Goal: Task Accomplishment & Management: Use online tool/utility

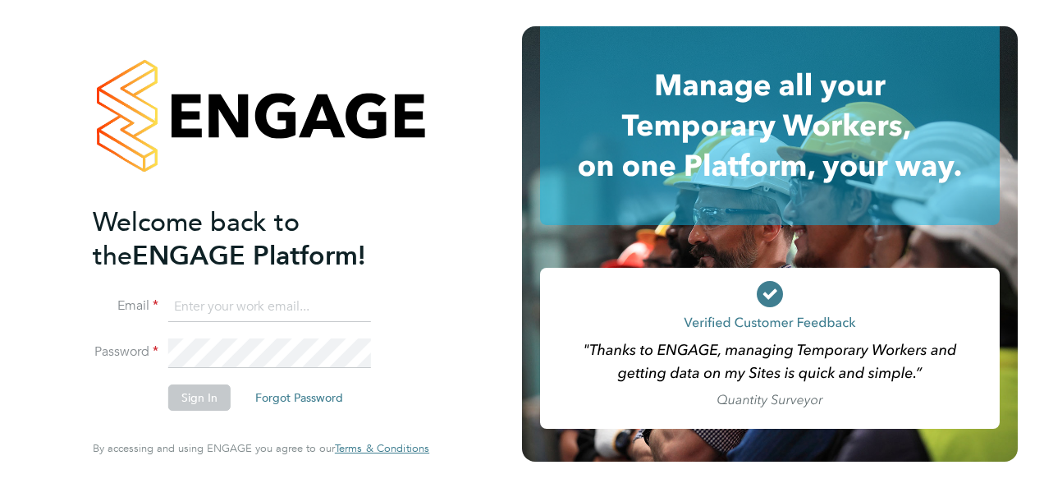
type input "[PERSON_NAME][EMAIL_ADDRESS][PERSON_NAME][DOMAIN_NAME]"
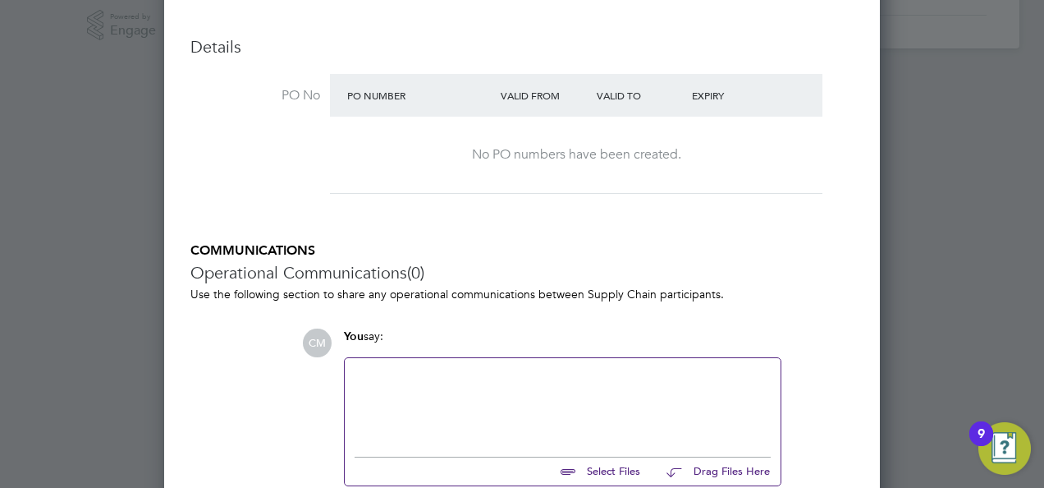
scroll to position [278, 0]
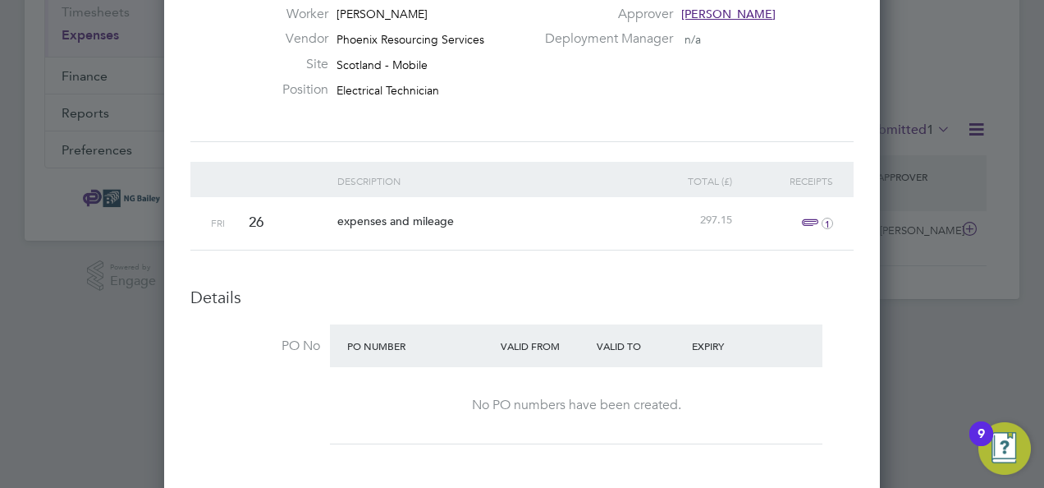
click at [402, 221] on span "expenses and mileage" at bounding box center [395, 220] width 117 height 15
click at [809, 217] on span "1" at bounding box center [815, 223] width 36 height 20
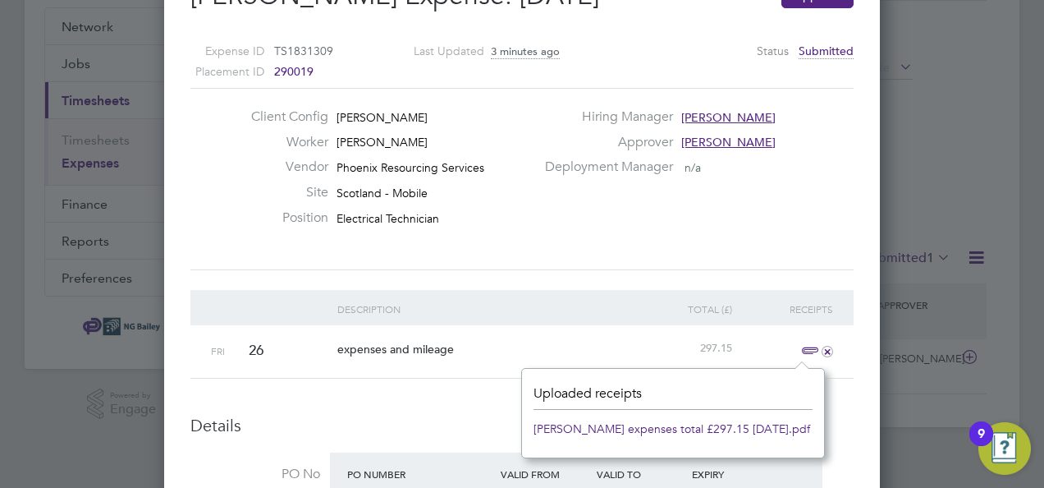
scroll to position [0, 0]
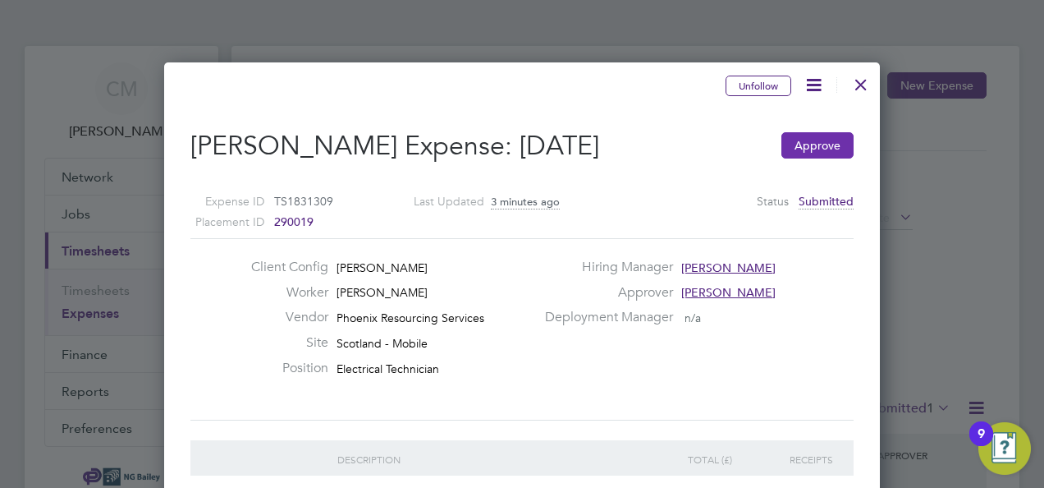
click at [815, 147] on button "Approve" at bounding box center [817, 145] width 72 height 26
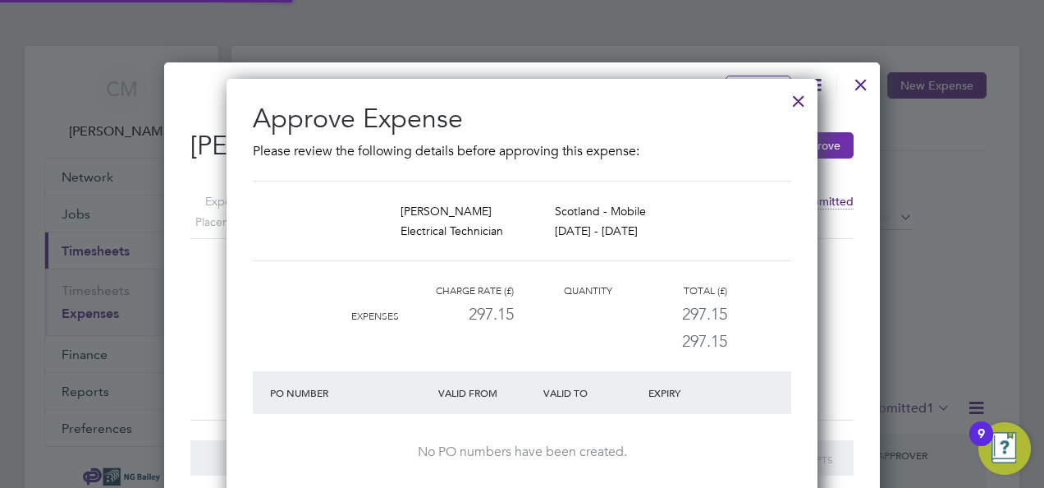
scroll to position [20, 154]
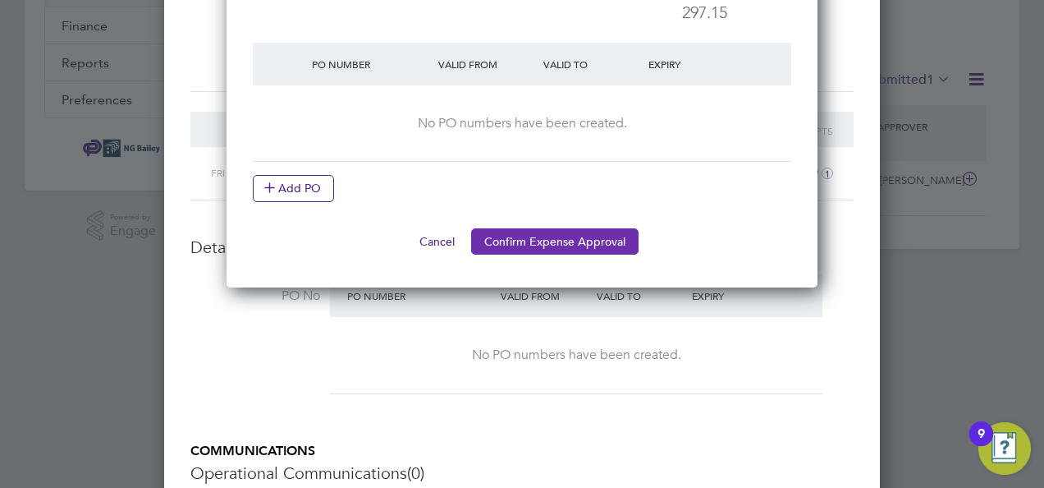
click at [582, 243] on button "Confirm Expense Approval" at bounding box center [554, 241] width 167 height 26
